Goal: Task Accomplishment & Management: Manage account settings

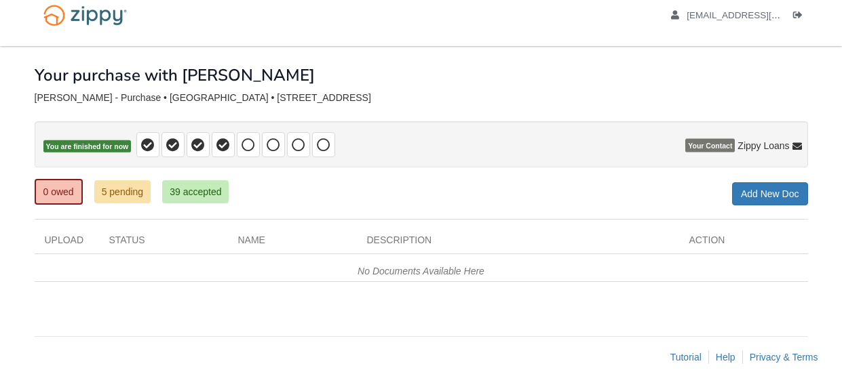
scroll to position [16, 0]
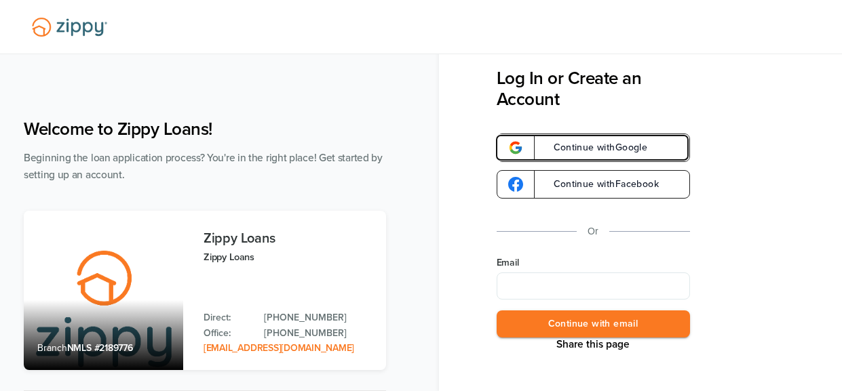
click at [621, 152] on span "Continue with Google" at bounding box center [594, 147] width 108 height 9
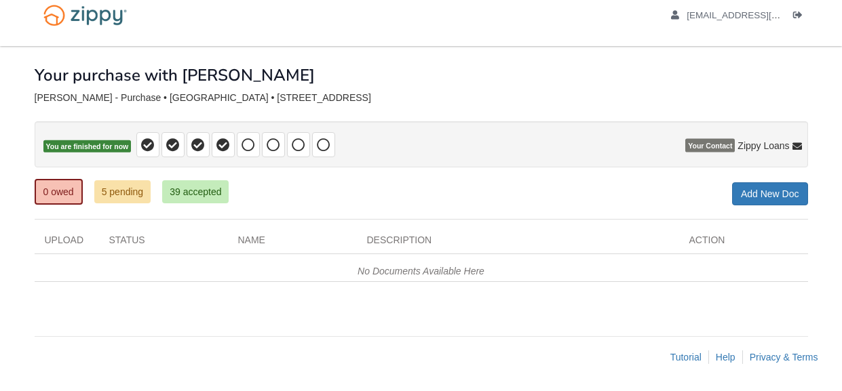
scroll to position [16, 0]
click at [134, 195] on link "5 pending" at bounding box center [122, 191] width 57 height 23
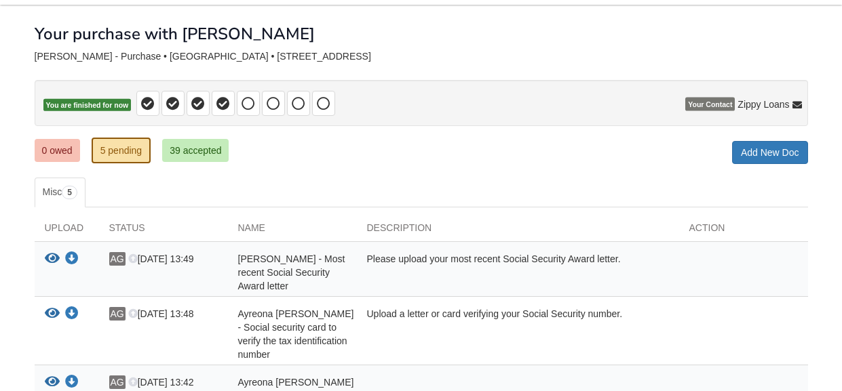
scroll to position [98, 0]
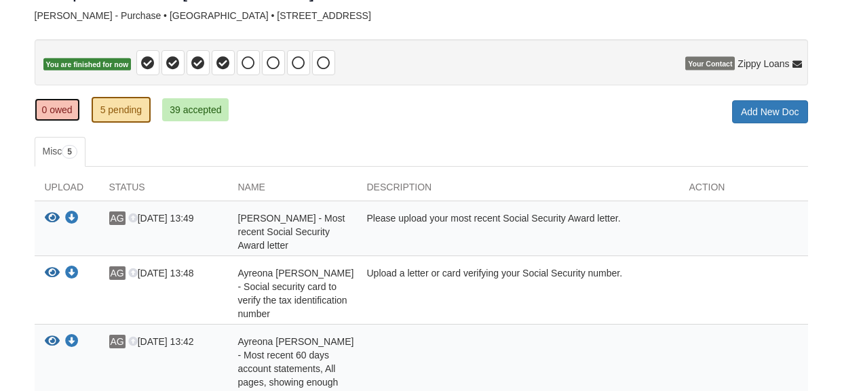
click at [53, 111] on link "0 owed" at bounding box center [57, 109] width 45 height 23
